Goal: Transaction & Acquisition: Subscribe to service/newsletter

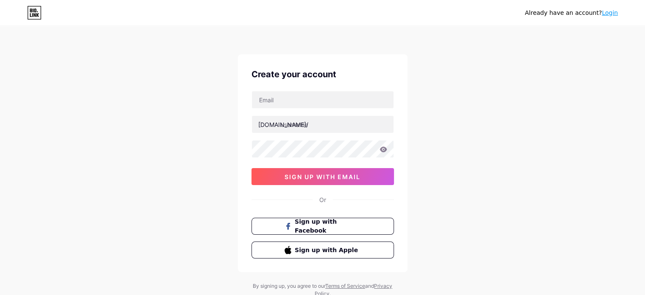
click at [345, 109] on div "[DOMAIN_NAME]/ sign up with email" at bounding box center [322, 138] width 142 height 94
click at [349, 102] on input "text" at bounding box center [323, 99] width 142 height 17
type input "[EMAIL_ADDRESS][DOMAIN_NAME]"
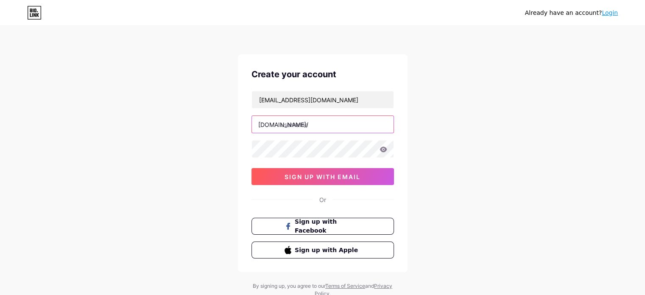
click at [334, 125] on input "text" at bounding box center [323, 124] width 142 height 17
type input "e"
type input "j"
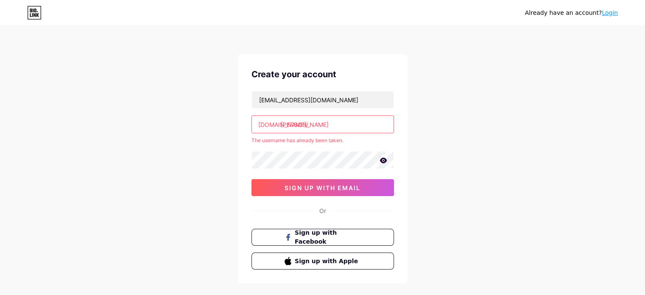
click at [340, 127] on input "[PERSON_NAME]" at bounding box center [323, 124] width 142 height 17
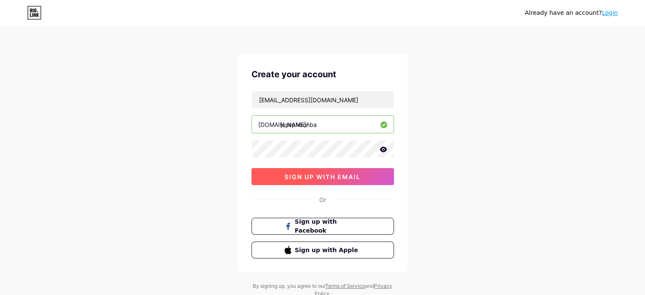
type input "josephbonba"
click at [335, 175] on span "sign up with email" at bounding box center [322, 176] width 76 height 7
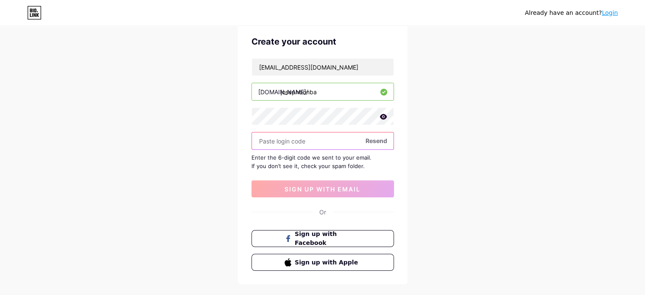
scroll to position [42, 0]
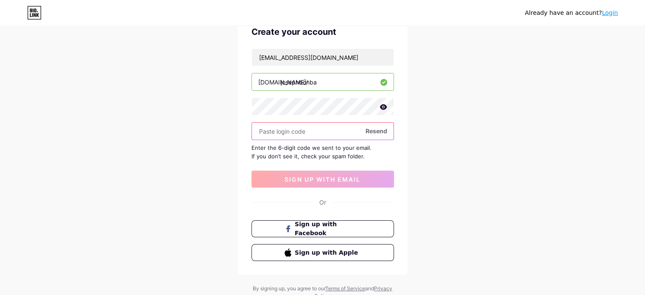
drag, startPoint x: 320, startPoint y: 136, endPoint x: 385, endPoint y: 88, distance: 81.1
click at [320, 136] on input "text" at bounding box center [323, 131] width 142 height 17
click at [379, 129] on span "Resend" at bounding box center [376, 130] width 22 height 9
click at [0, 0] on span at bounding box center [0, 0] width 0 height 0
paste input "644046"
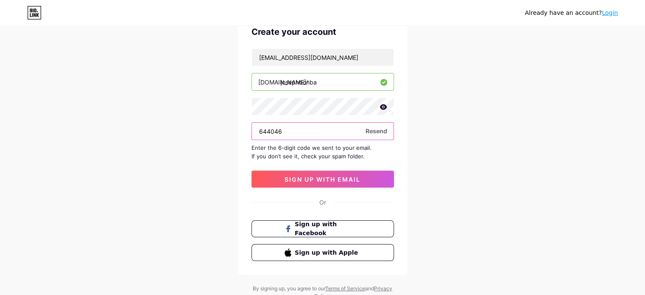
type input "644046"
click at [325, 191] on div "Create your account [EMAIL_ADDRESS][DOMAIN_NAME] [DOMAIN_NAME]/ josephbonba 644…" at bounding box center [323, 143] width 170 height 262
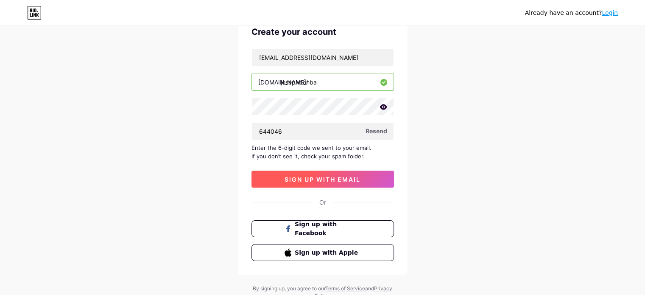
click at [332, 181] on span "sign up with email" at bounding box center [322, 179] width 76 height 7
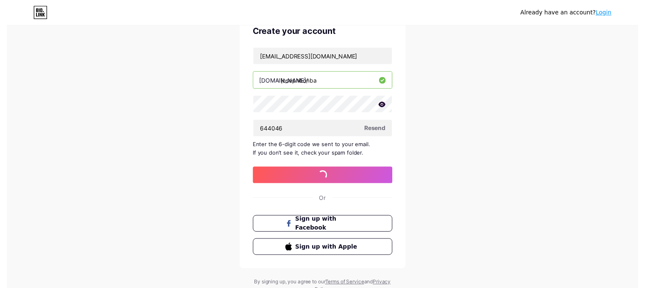
scroll to position [0, 0]
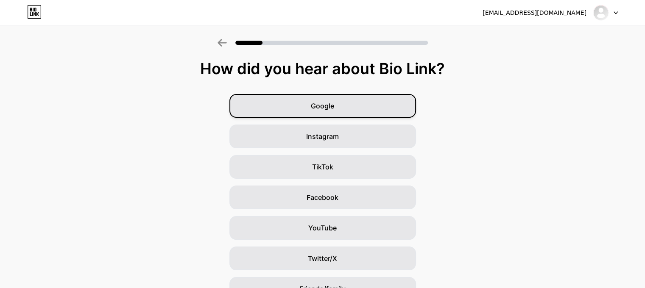
click at [358, 106] on div "Google" at bounding box center [322, 106] width 187 height 24
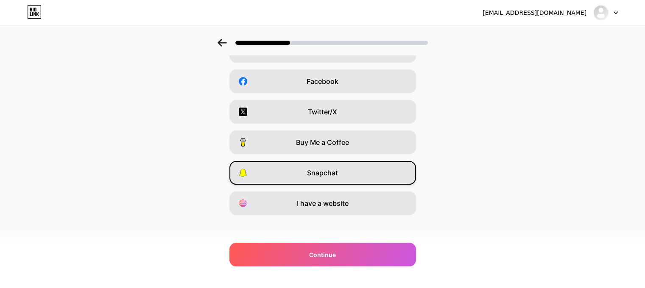
scroll to position [120, 0]
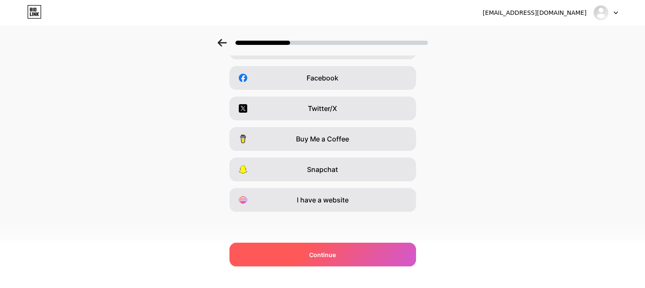
click at [349, 255] on div "Continue" at bounding box center [322, 255] width 187 height 24
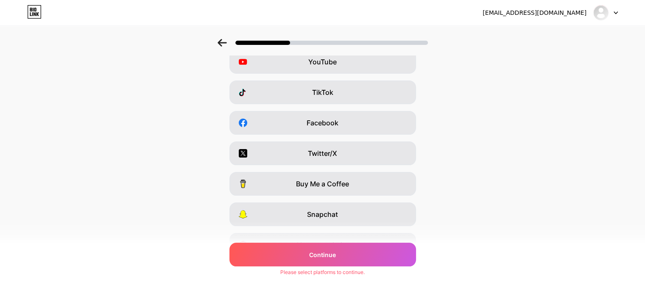
scroll to position [0, 0]
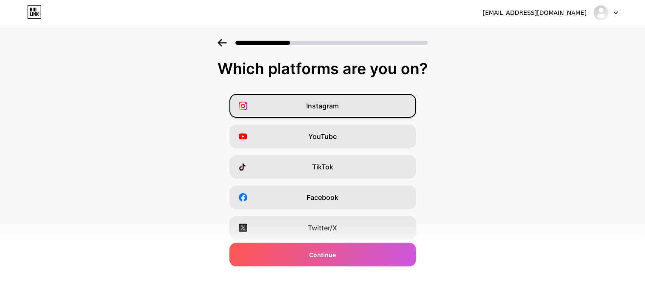
click at [346, 99] on div "Instagram" at bounding box center [322, 106] width 187 height 24
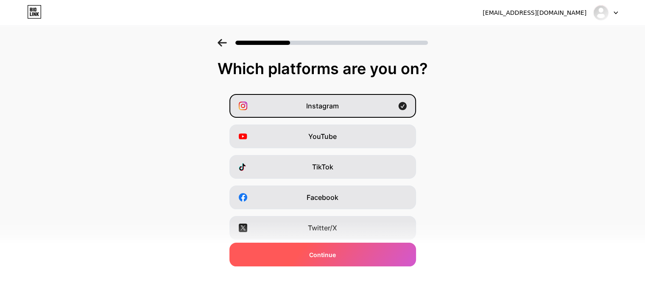
click at [343, 254] on div "Continue" at bounding box center [322, 255] width 187 height 24
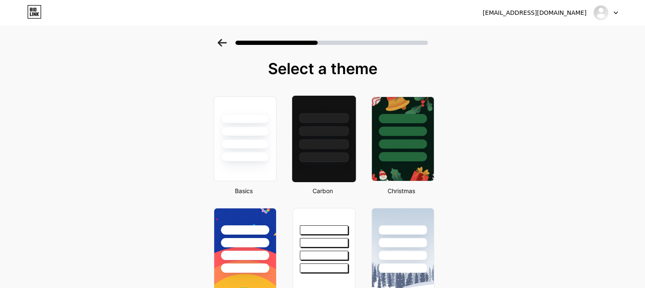
click at [348, 123] on div at bounding box center [324, 118] width 50 height 10
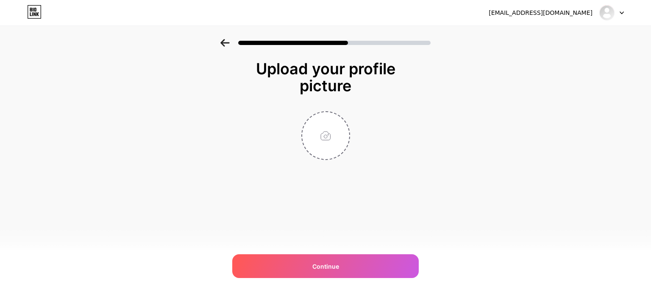
click at [226, 38] on div at bounding box center [325, 40] width 651 height 30
click at [227, 42] on icon at bounding box center [224, 43] width 9 height 8
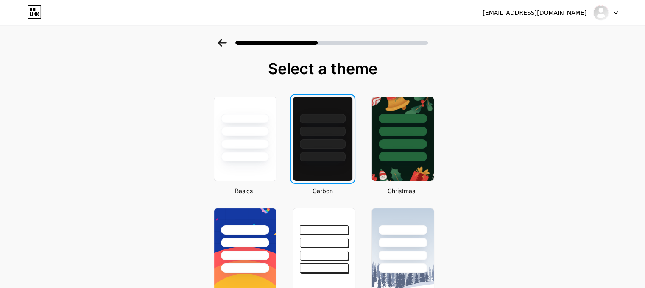
click at [334, 159] on div at bounding box center [323, 156] width 46 height 9
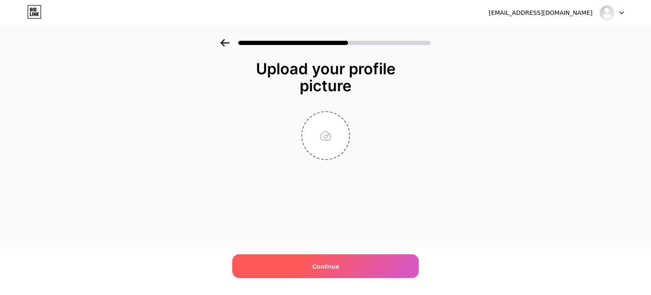
click at [326, 264] on span "Continue" at bounding box center [325, 266] width 27 height 9
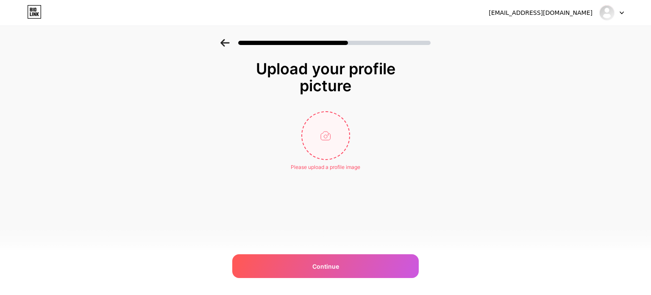
click at [330, 131] on input "file" at bounding box center [325, 135] width 47 height 47
type input "C:\fakepath\Screenshot [DATE] 031228.png"
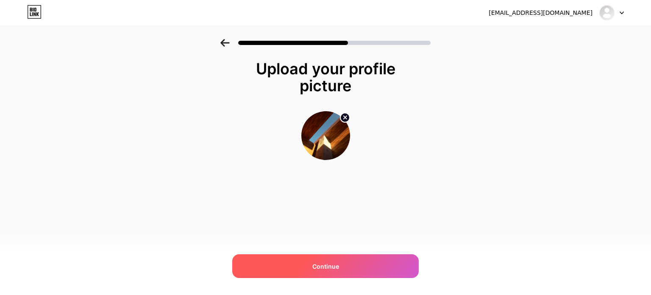
click at [373, 275] on div "Continue" at bounding box center [325, 266] width 187 height 24
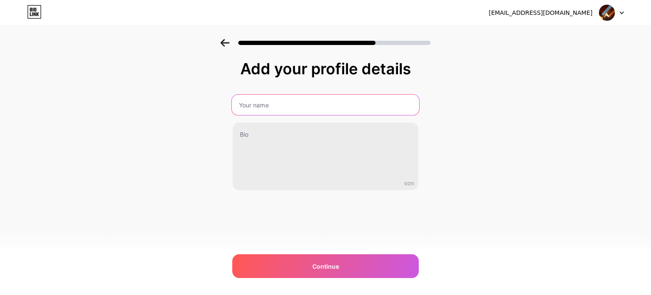
click at [329, 108] on input "text" at bounding box center [325, 105] width 187 height 20
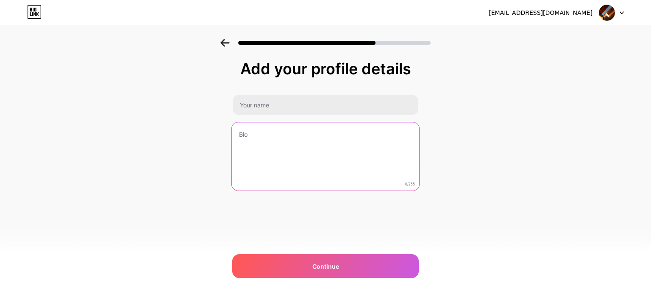
click at [338, 144] on textarea at bounding box center [325, 156] width 187 height 69
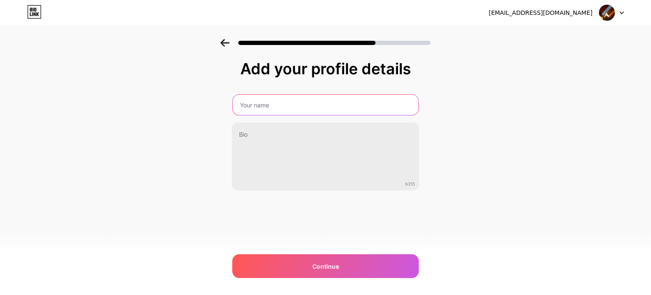
click at [334, 105] on input "text" at bounding box center [326, 105] width 186 height 20
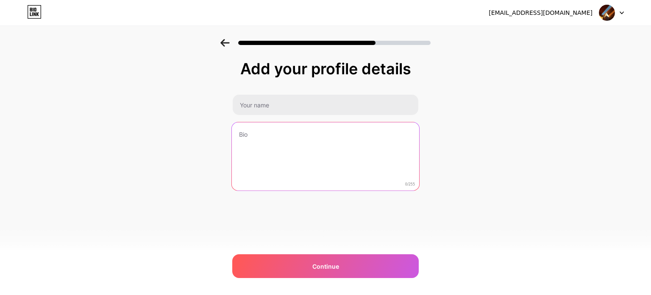
click at [337, 135] on textarea at bounding box center [325, 156] width 187 height 69
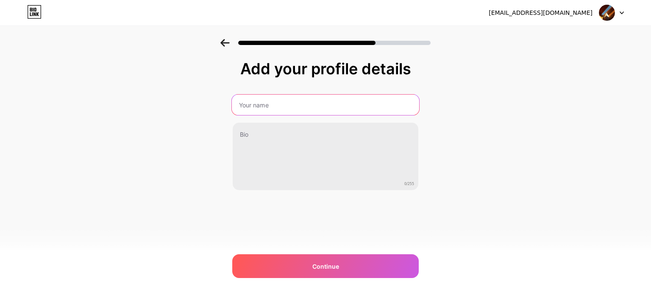
click at [332, 110] on input "text" at bounding box center [325, 105] width 187 height 20
type input "JosephDebunk"
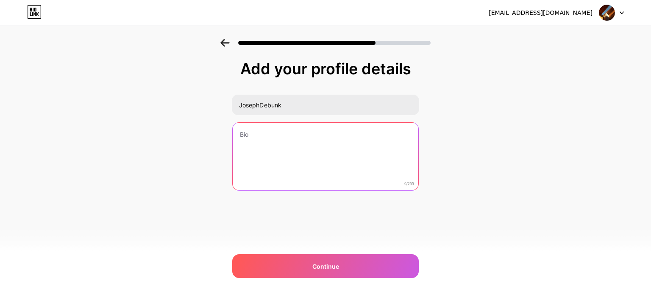
click at [373, 164] on textarea at bounding box center [326, 157] width 186 height 68
type textarea "d"
type textarea "D"
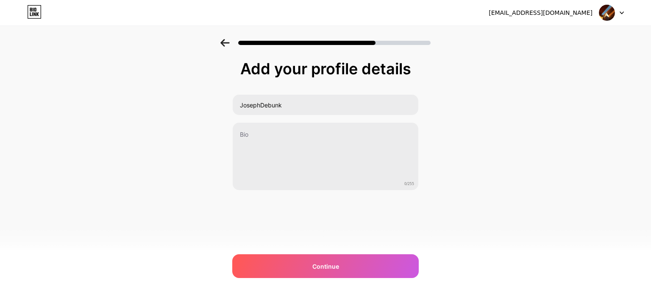
click at [376, 88] on div "Add your profile details JosephDebunk 0/255 Continue Error" at bounding box center [325, 125] width 187 height 130
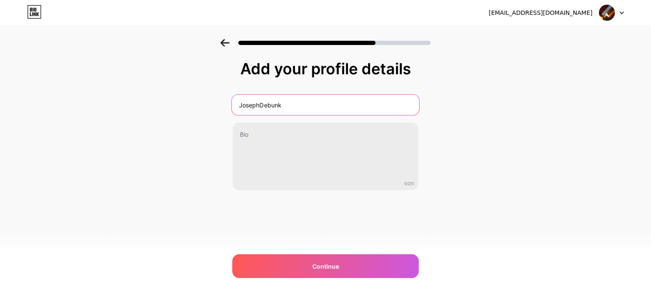
click at [366, 104] on input "JosephDebunk" at bounding box center [325, 105] width 187 height 20
type input "TroyDebunk"
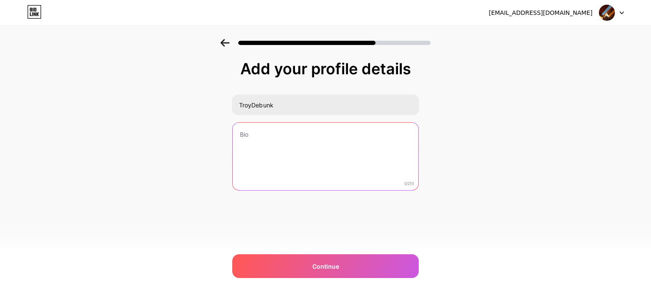
click at [340, 169] on textarea at bounding box center [326, 157] width 186 height 68
type textarea "dw"
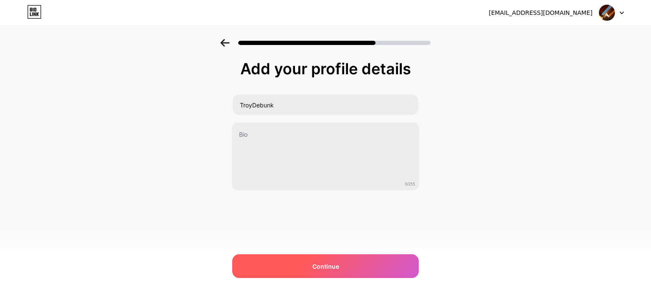
click at [346, 261] on div "Continue" at bounding box center [325, 266] width 187 height 24
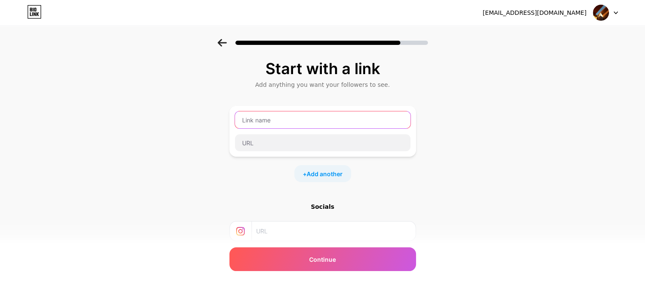
click at [298, 119] on input "text" at bounding box center [323, 119] width 176 height 17
type input "dwa"
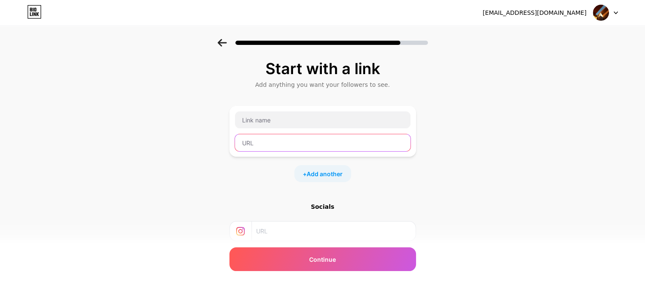
click at [321, 145] on input "text" at bounding box center [323, 142] width 176 height 17
type input "[DOMAIN_NAME]"
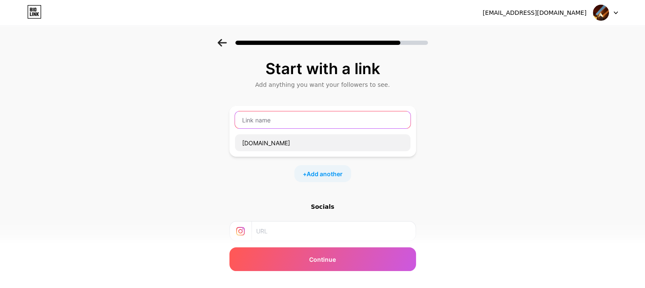
click at [343, 117] on input "text" at bounding box center [323, 119] width 176 height 17
type input "dwa"
type input "Web design"
type input "w"
type input "d"
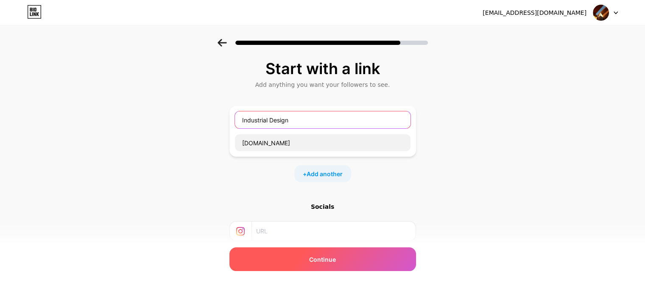
type input "Industrial Design"
click at [390, 255] on div "Continue" at bounding box center [322, 260] width 187 height 24
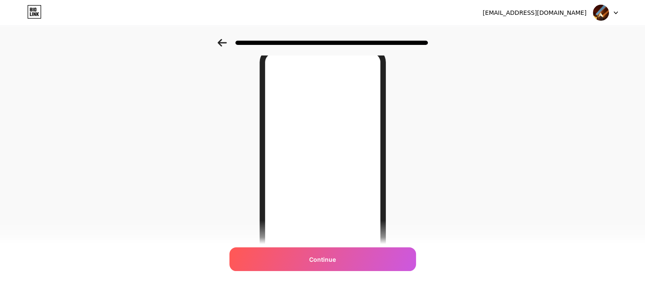
scroll to position [53, 0]
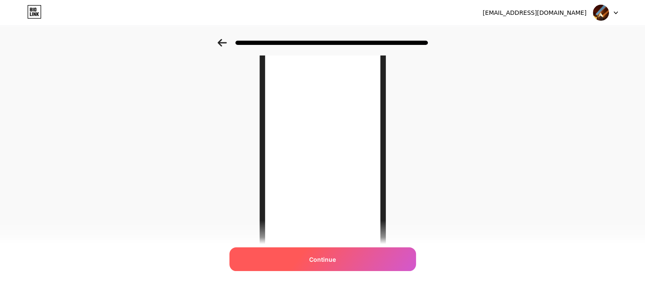
click at [340, 259] on div "Continue" at bounding box center [322, 260] width 187 height 24
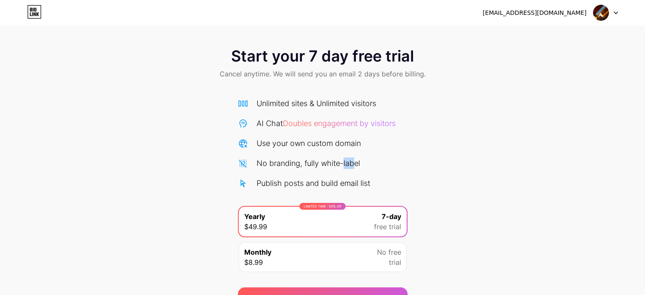
drag, startPoint x: 343, startPoint y: 161, endPoint x: 356, endPoint y: 171, distance: 16.6
click at [356, 171] on div "Unlimited sites & Unlimited visitors AI Chat Doubles engagement by visitors Use…" at bounding box center [323, 143] width 170 height 91
drag, startPoint x: 364, startPoint y: 165, endPoint x: 341, endPoint y: 164, distance: 23.3
click at [341, 164] on div "No branding, fully white-label" at bounding box center [323, 162] width 170 height 11
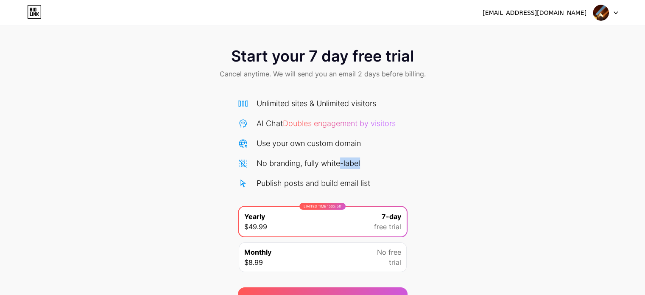
click at [341, 164] on div "No branding, fully white-label" at bounding box center [307, 162] width 103 height 11
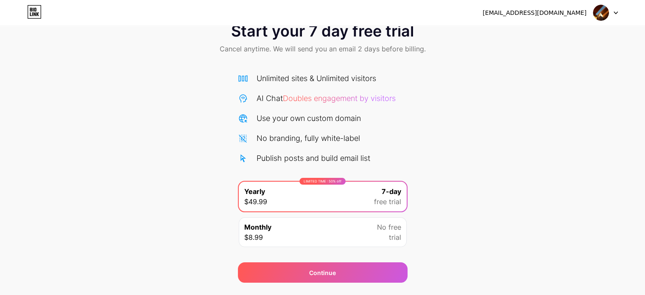
scroll to position [46, 0]
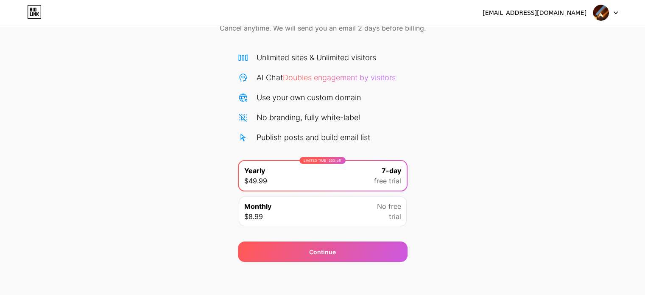
click at [613, 17] on div at bounding box center [605, 12] width 25 height 15
click at [600, 16] on img at bounding box center [601, 13] width 16 height 16
click at [554, 130] on div "Start your 7 day free trial Cancel anytime. We will send you an email 2 days be…" at bounding box center [322, 127] width 645 height 268
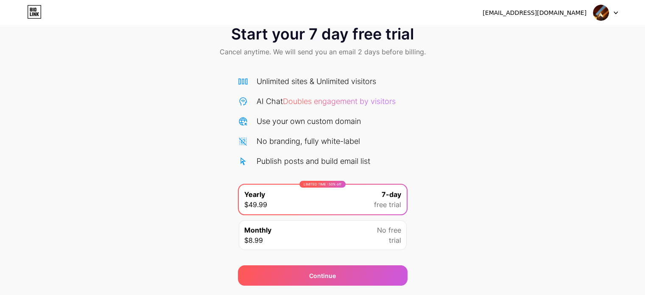
scroll to position [0, 0]
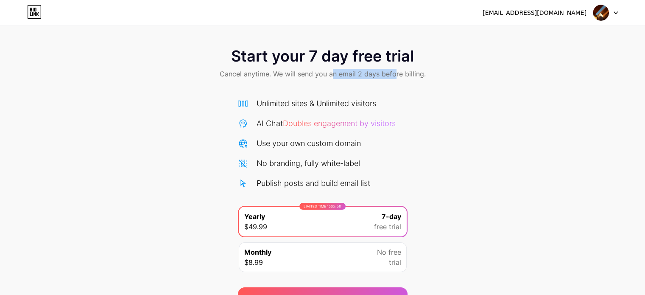
drag, startPoint x: 349, startPoint y: 75, endPoint x: 410, endPoint y: 74, distance: 61.1
click at [401, 74] on span "Cancel anytime. We will send you an email 2 days before billing." at bounding box center [323, 74] width 206 height 10
click at [410, 74] on span "Cancel anytime. We will send you an email 2 days before billing." at bounding box center [323, 74] width 206 height 10
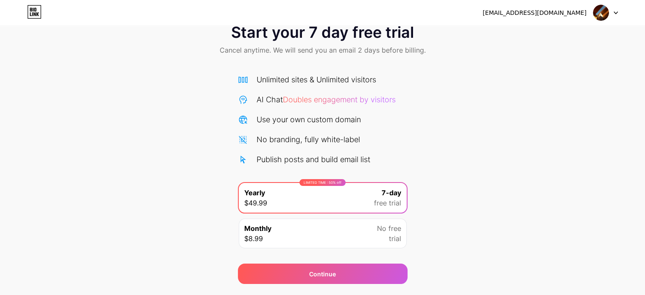
scroll to position [46, 0]
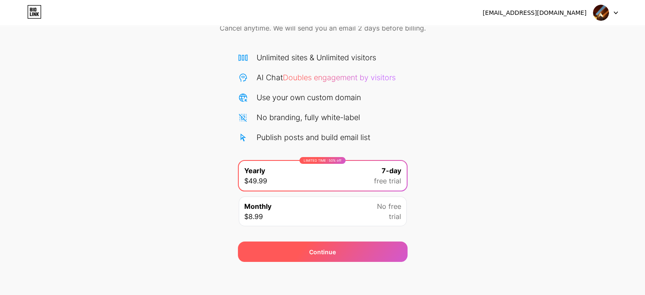
click at [278, 250] on div "Continue" at bounding box center [323, 251] width 170 height 20
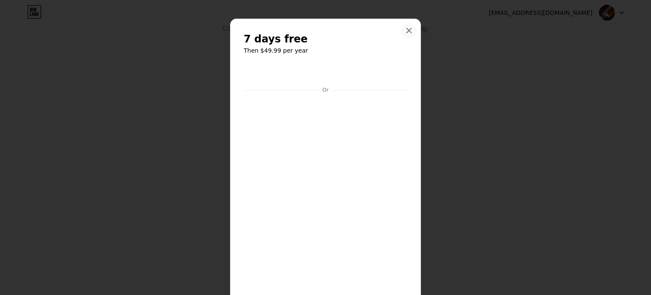
click at [407, 36] on div at bounding box center [408, 30] width 15 height 15
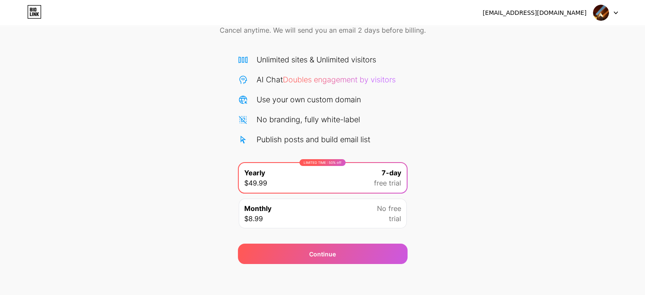
scroll to position [0, 0]
